Goal: Transaction & Acquisition: Purchase product/service

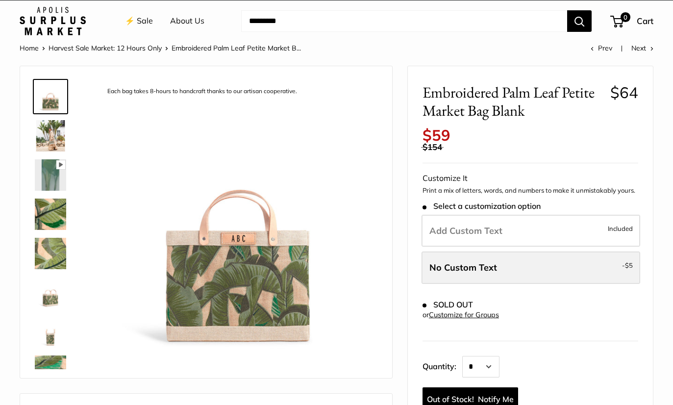
scroll to position [12, 0]
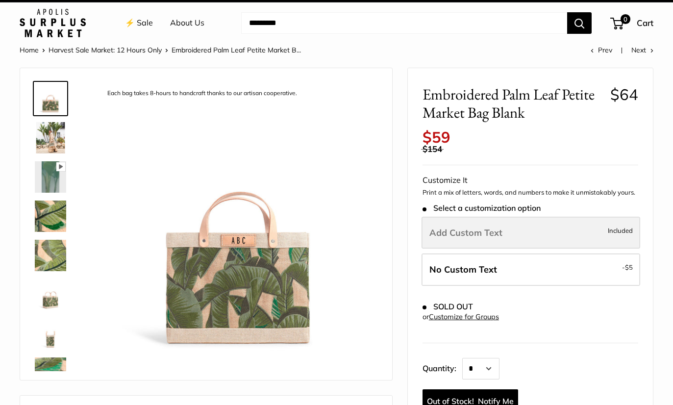
click at [560, 219] on label "Add Custom Text Included" at bounding box center [531, 233] width 219 height 32
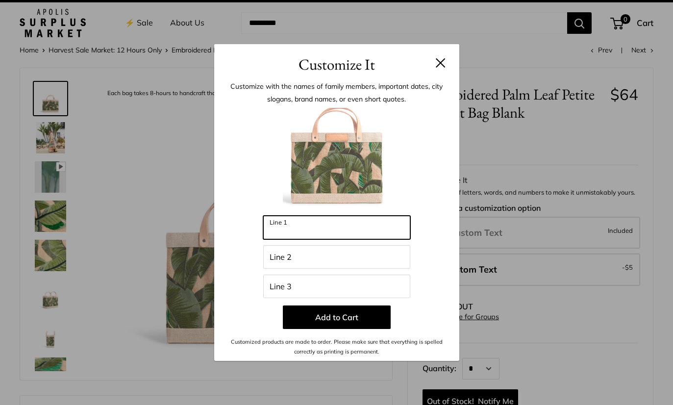
click at [341, 239] on input "Line 1" at bounding box center [336, 228] width 147 height 24
type input "*"
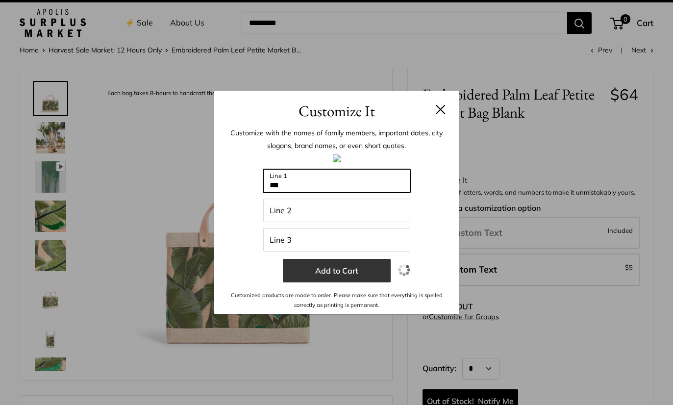
type input "***"
click at [344, 282] on button "Add to Cart" at bounding box center [337, 271] width 108 height 24
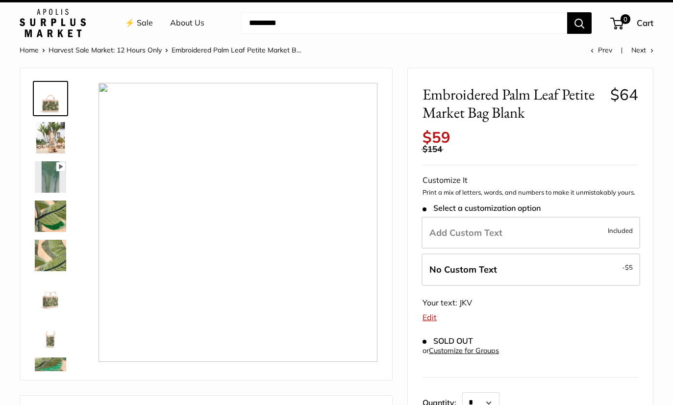
click at [51, 147] on img at bounding box center [50, 137] width 31 height 31
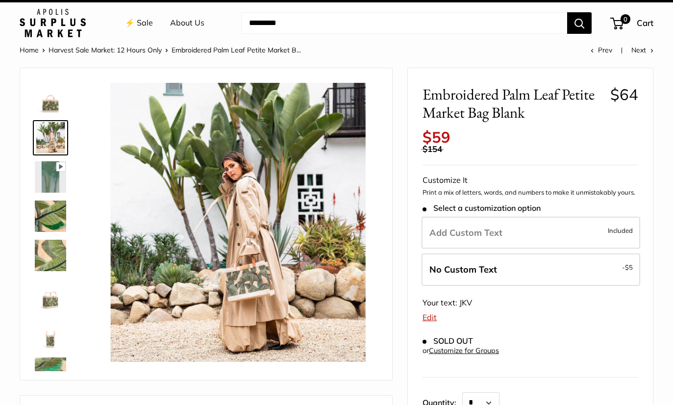
click at [54, 219] on img at bounding box center [50, 215] width 31 height 31
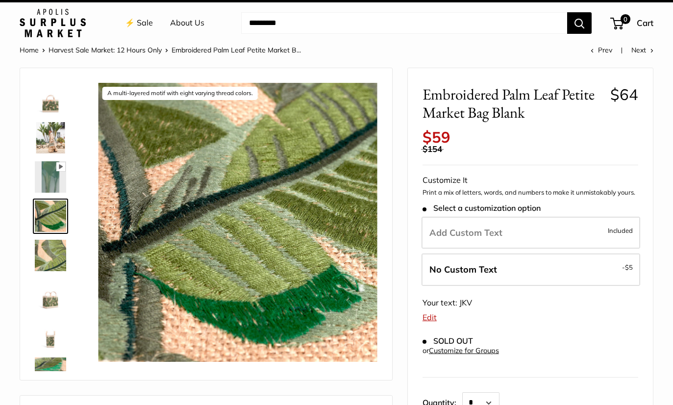
click at [51, 297] on img at bounding box center [50, 294] width 31 height 31
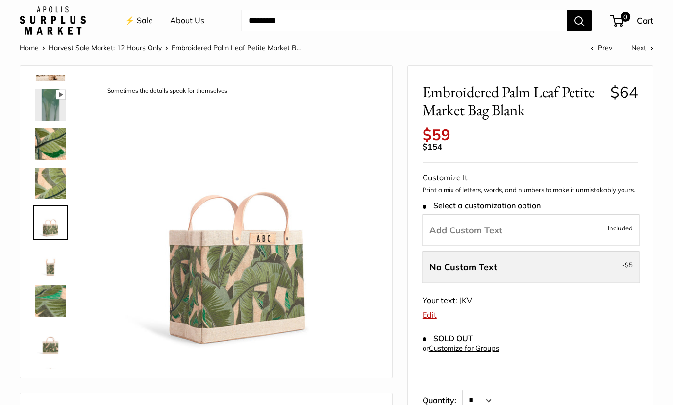
scroll to position [0, 0]
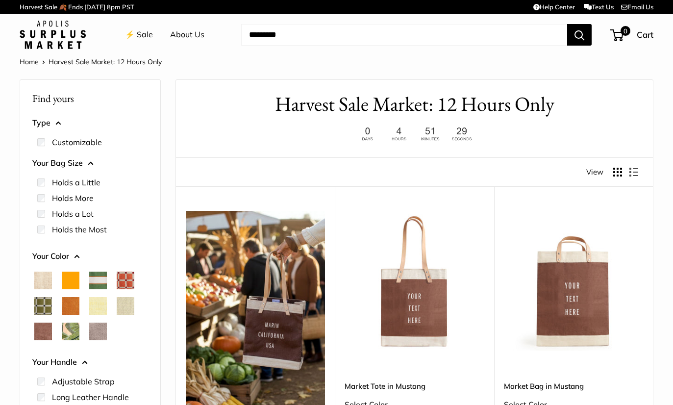
click at [68, 329] on span "Palm Leaf" at bounding box center [71, 332] width 18 height 18
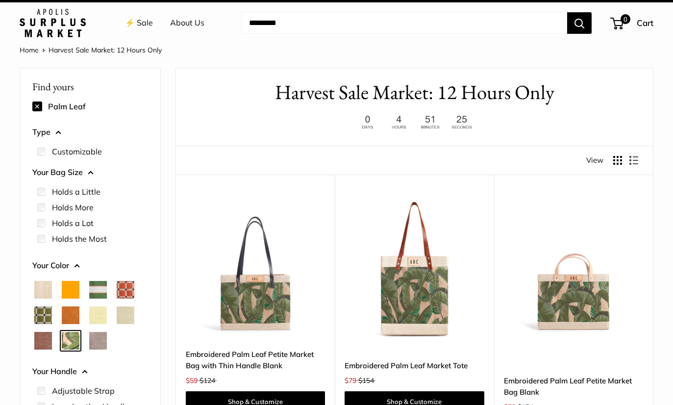
scroll to position [19, 0]
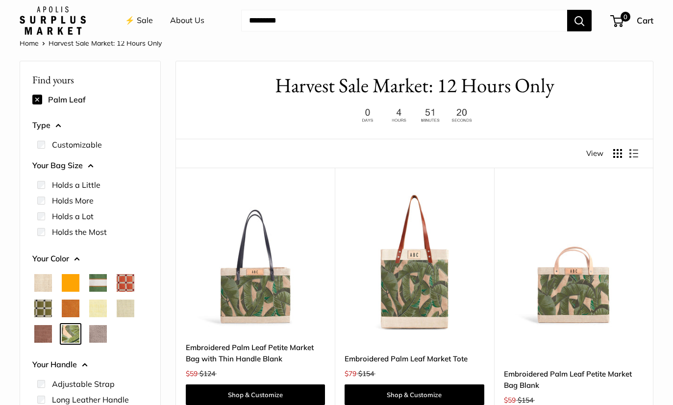
click at [104, 326] on span "Taupe" at bounding box center [98, 334] width 18 height 18
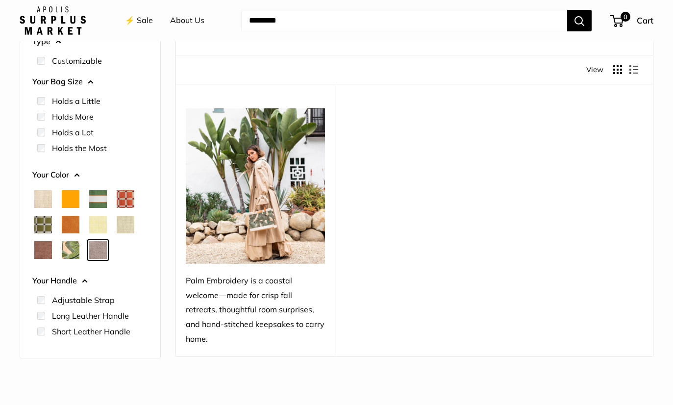
scroll to position [105, 0]
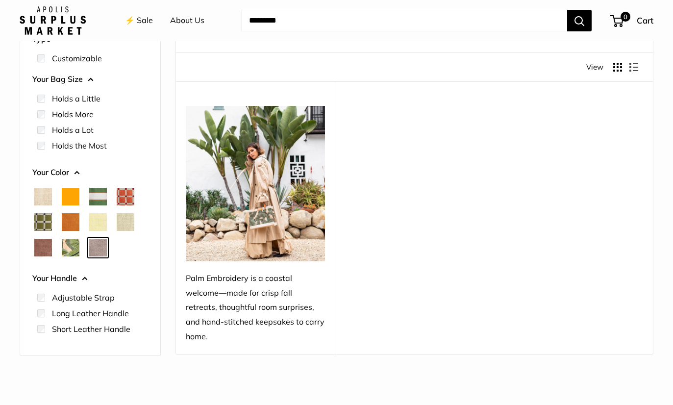
click at [51, 248] on span "Mustang" at bounding box center [43, 248] width 18 height 18
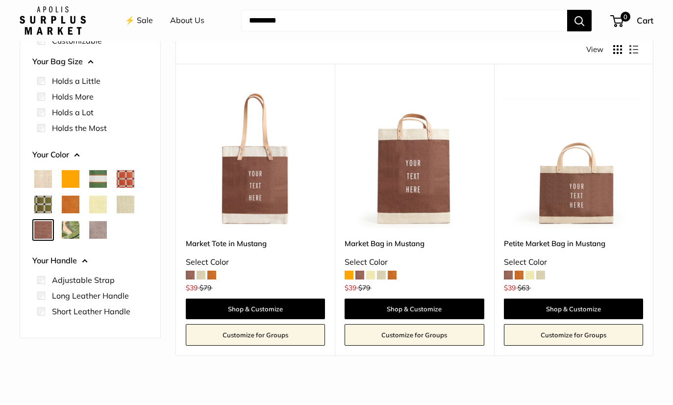
scroll to position [100, 0]
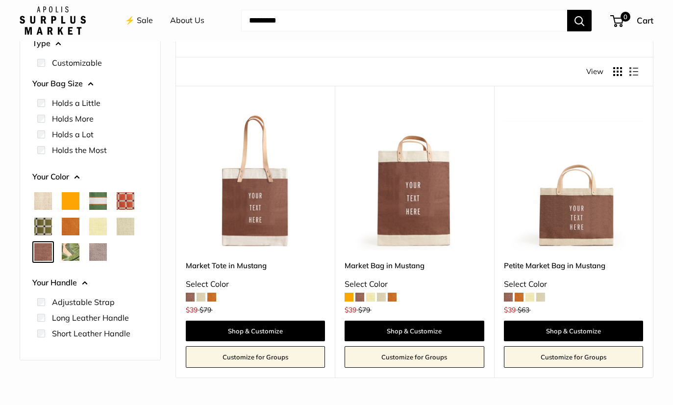
click at [46, 224] on span "Chenille Window Sage" at bounding box center [43, 227] width 18 height 18
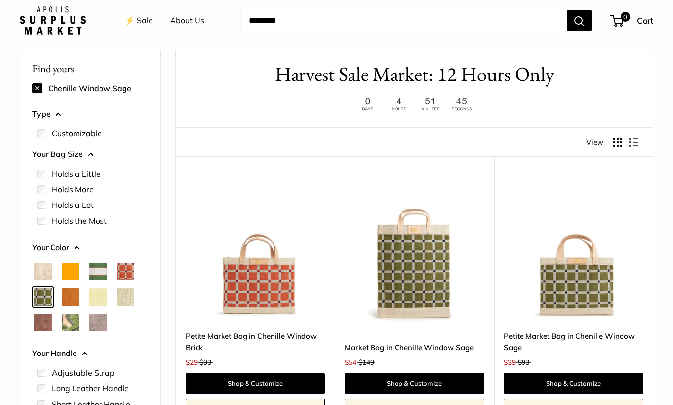
scroll to position [26, 0]
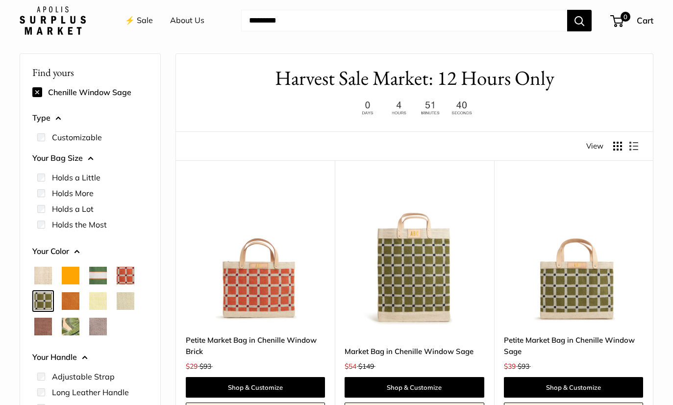
click at [65, 300] on span "Cognac" at bounding box center [71, 301] width 18 height 18
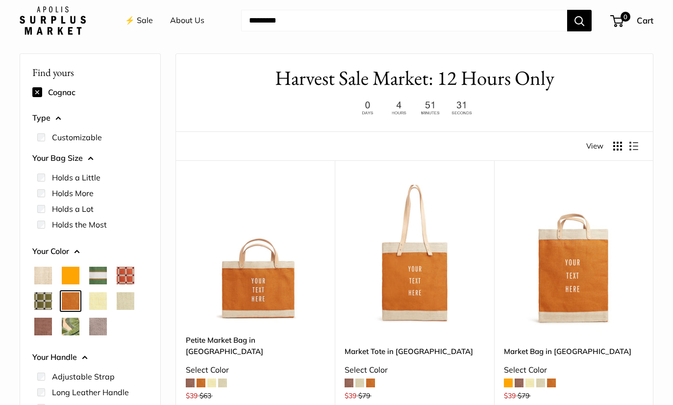
click at [109, 295] on div at bounding box center [90, 301] width 124 height 76
click at [104, 277] on span "Court Green" at bounding box center [98, 276] width 18 height 18
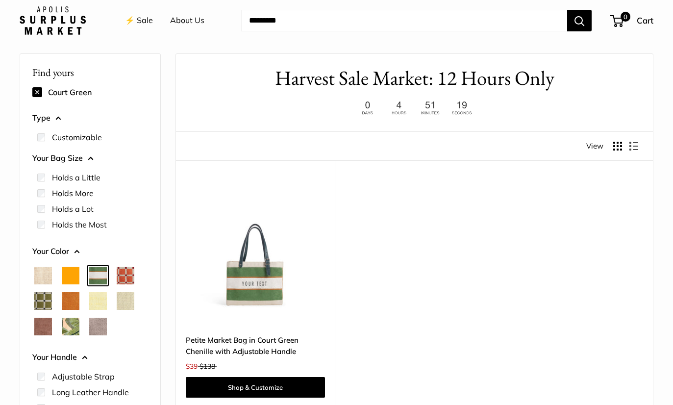
click at [114, 282] on div at bounding box center [90, 301] width 124 height 76
click at [126, 276] on span "Chenille Window Brick" at bounding box center [126, 276] width 18 height 18
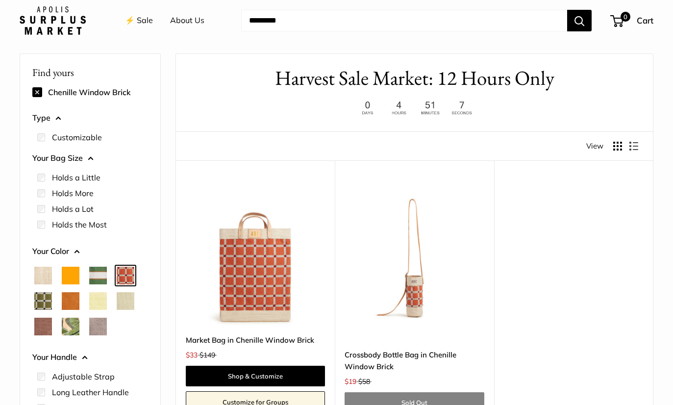
click at [78, 281] on span "Orange" at bounding box center [71, 276] width 18 height 18
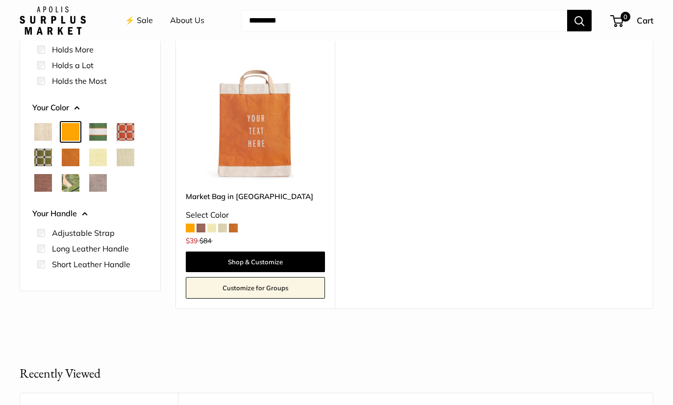
scroll to position [168, 0]
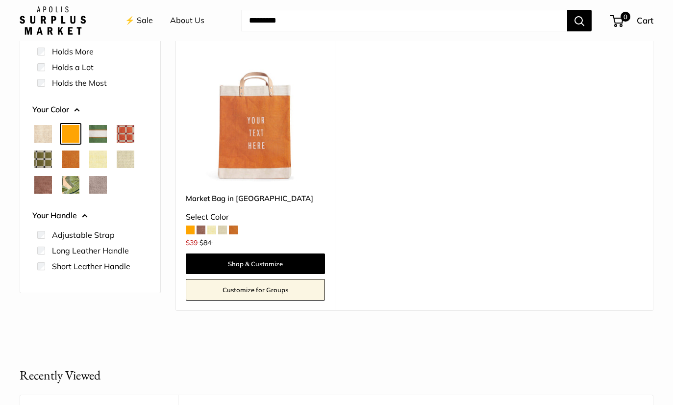
click at [193, 229] on span at bounding box center [190, 230] width 9 height 9
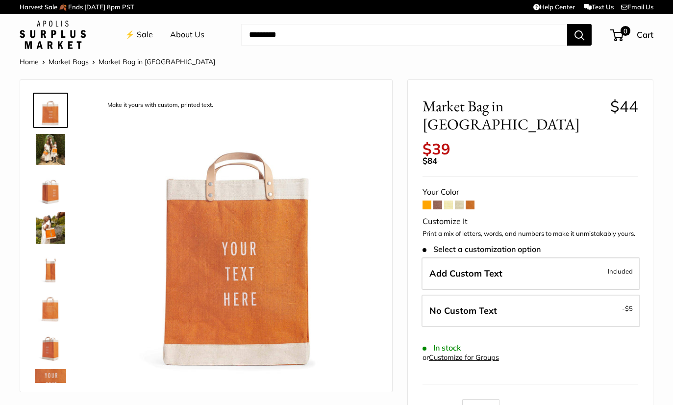
click at [426, 200] on span at bounding box center [427, 204] width 9 height 9
click at [470, 200] on span at bounding box center [470, 204] width 9 height 9
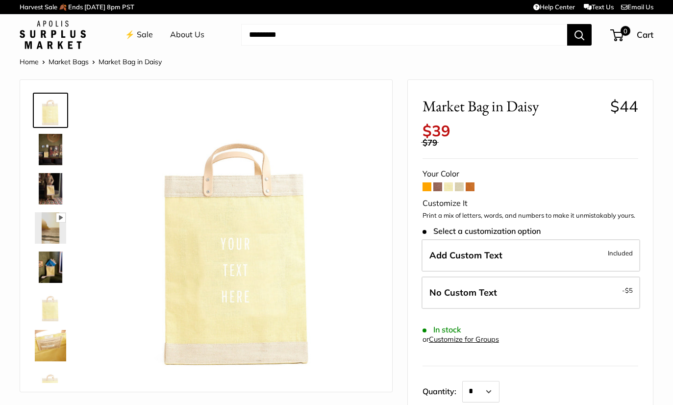
click at [435, 182] on span at bounding box center [437, 186] width 9 height 9
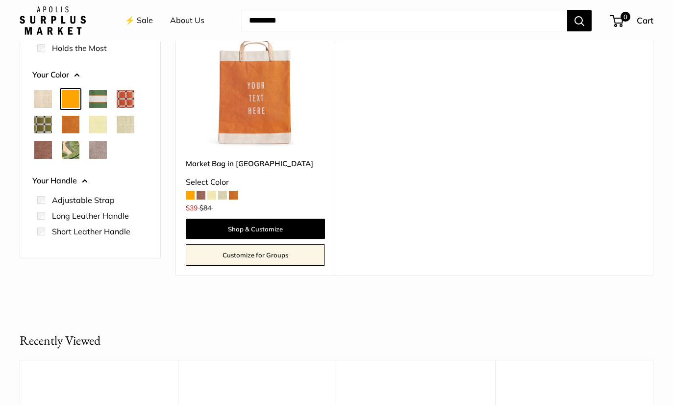
click at [98, 149] on span "Taupe" at bounding box center [98, 150] width 18 height 18
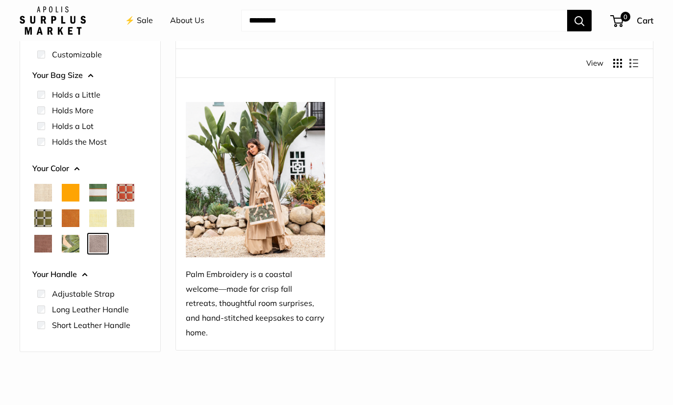
click at [286, 229] on img at bounding box center [255, 179] width 139 height 155
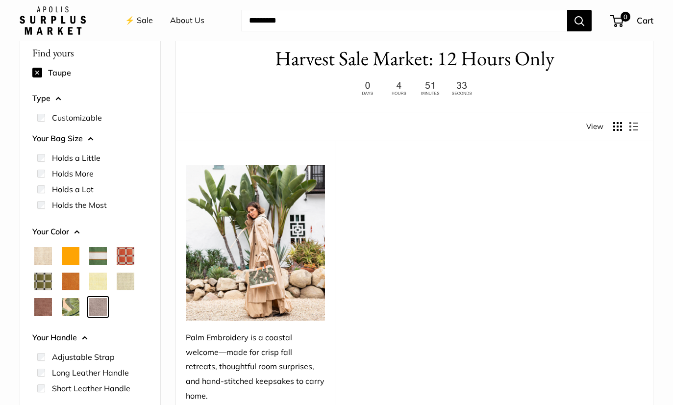
scroll to position [0, 0]
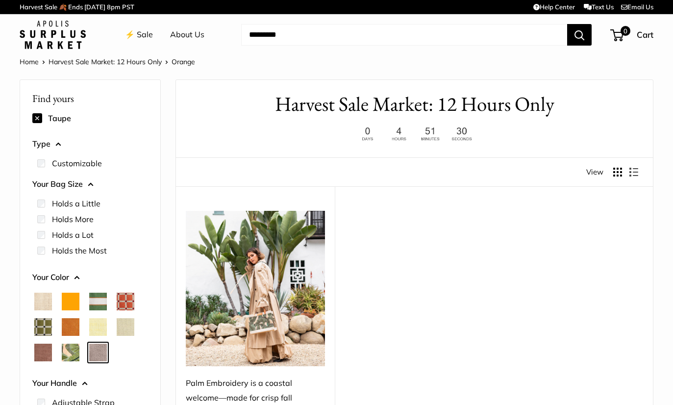
click at [286, 229] on img at bounding box center [255, 288] width 139 height 155
click at [65, 353] on span "Palm Leaf" at bounding box center [71, 353] width 18 height 18
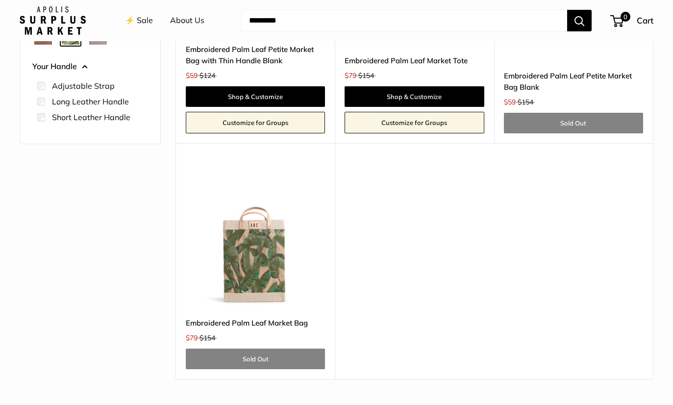
scroll to position [327, 0]
